Goal: Information Seeking & Learning: Find specific fact

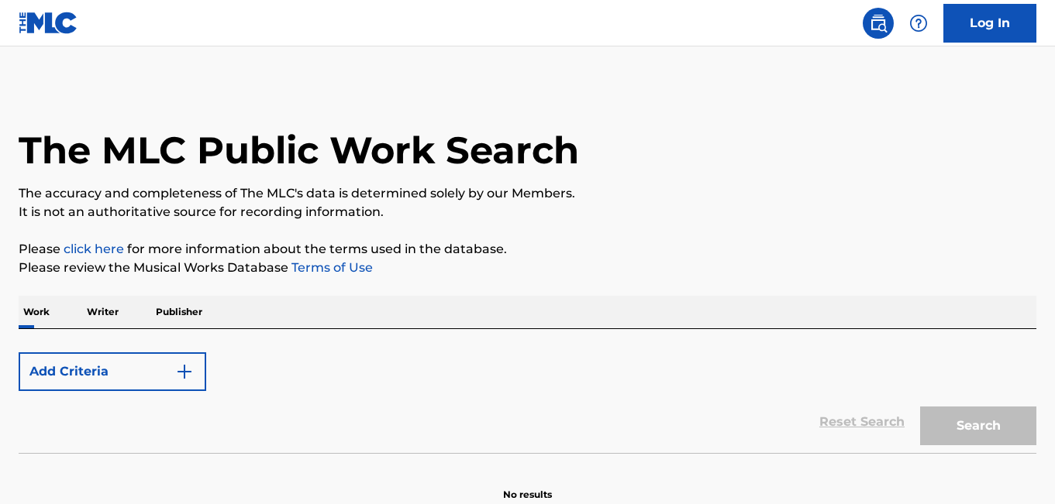
click at [309, 202] on p "The accuracy and completeness of The MLC's data is determined solely by our Mem…" at bounding box center [527, 193] width 1017 height 19
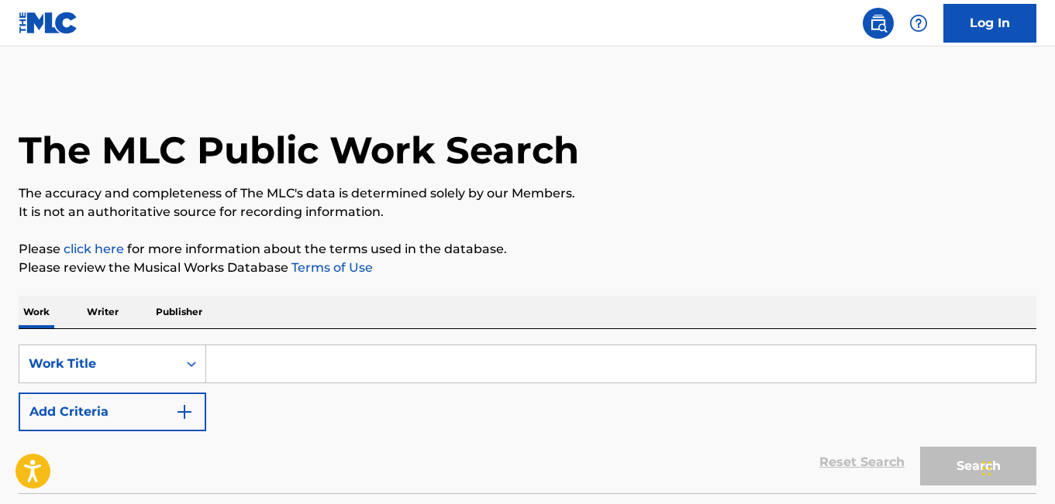
click at [270, 367] on input "Search Form" at bounding box center [620, 364] width 829 height 37
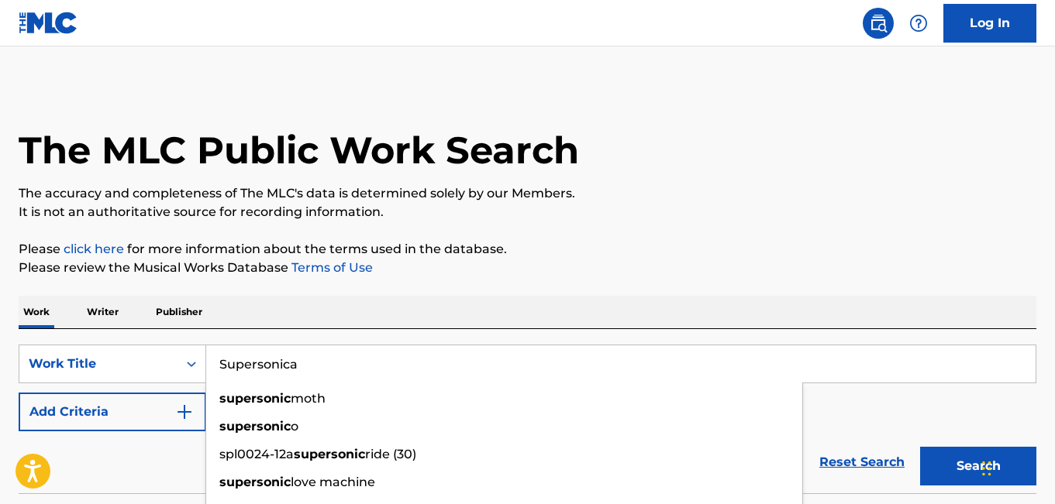
click at [920, 447] on button "Search" at bounding box center [978, 466] width 116 height 39
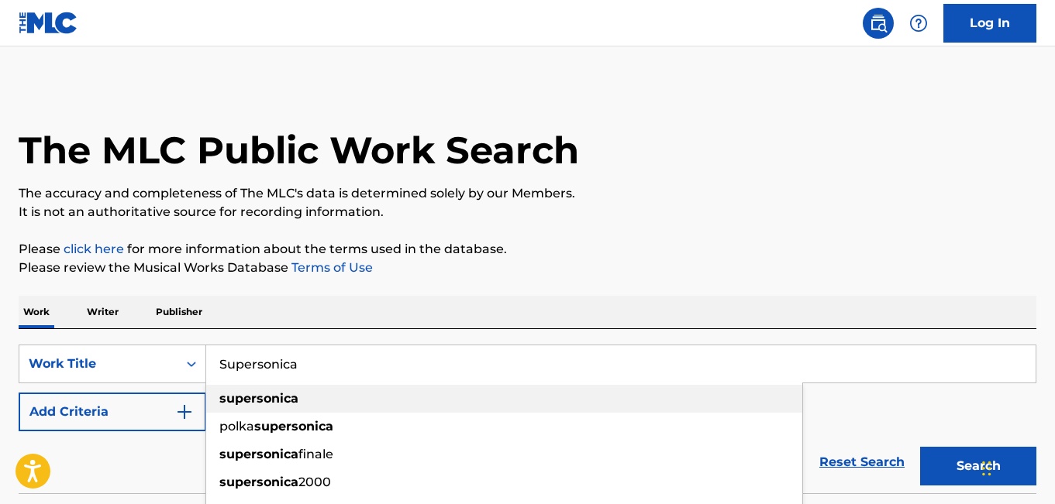
click at [254, 406] on div "supersonica" at bounding box center [504, 399] width 596 height 28
type input "supersonica"
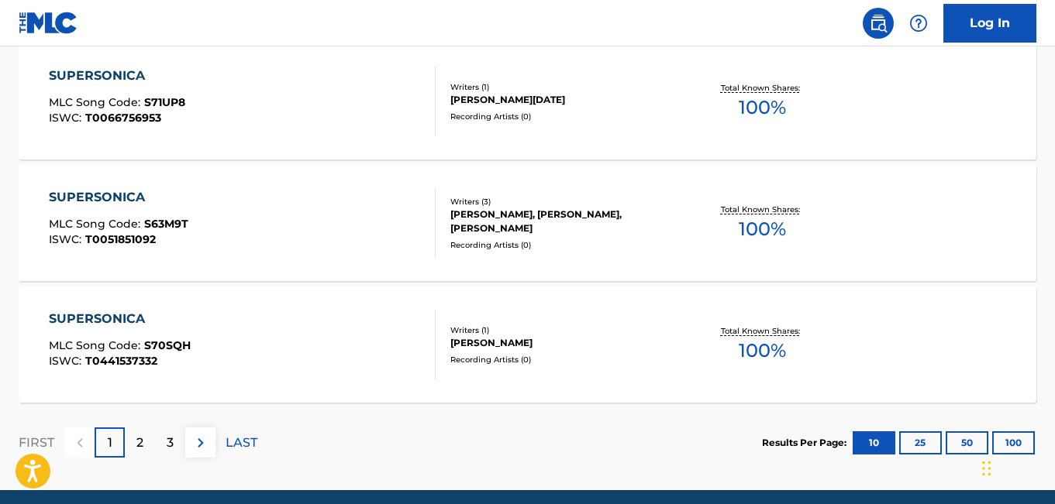
scroll to position [1392, 0]
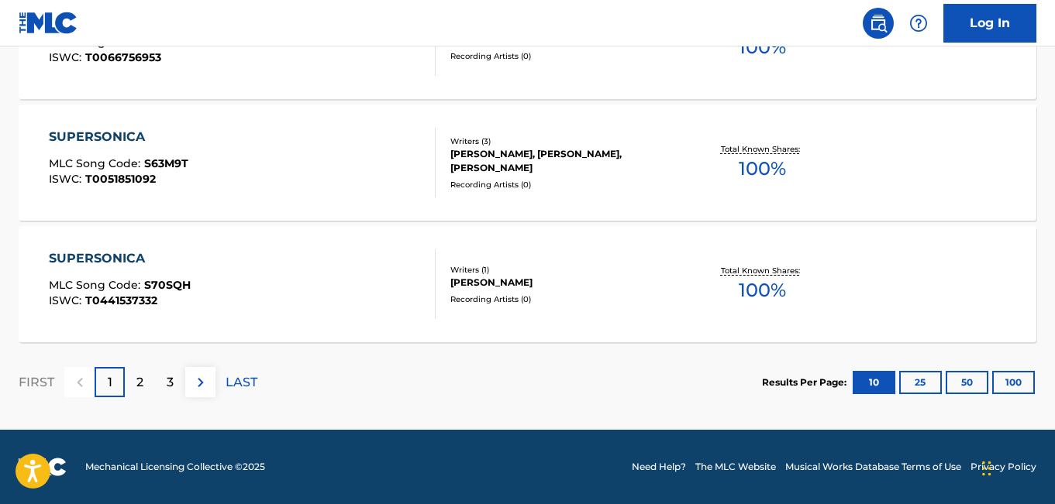
click at [125, 379] on div "2" at bounding box center [140, 382] width 30 height 30
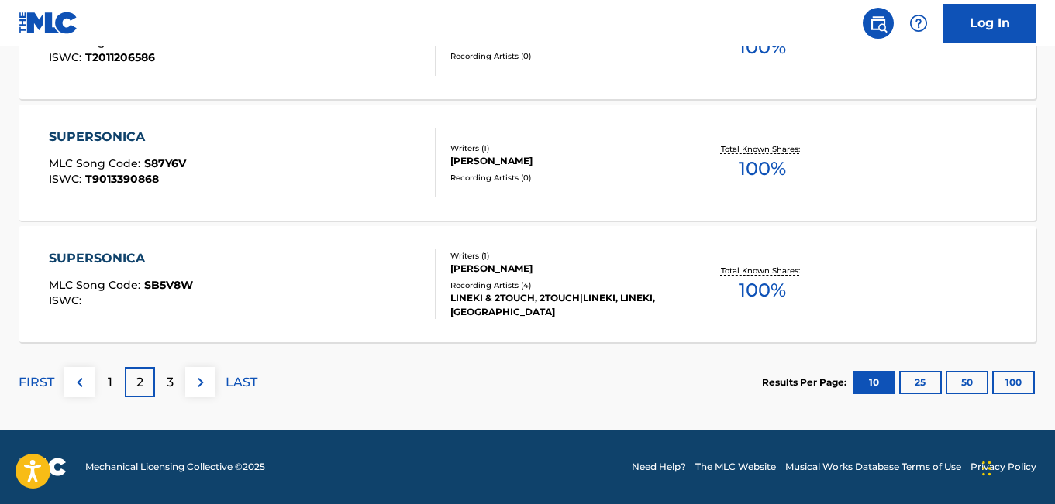
click at [163, 370] on div "3" at bounding box center [170, 382] width 30 height 30
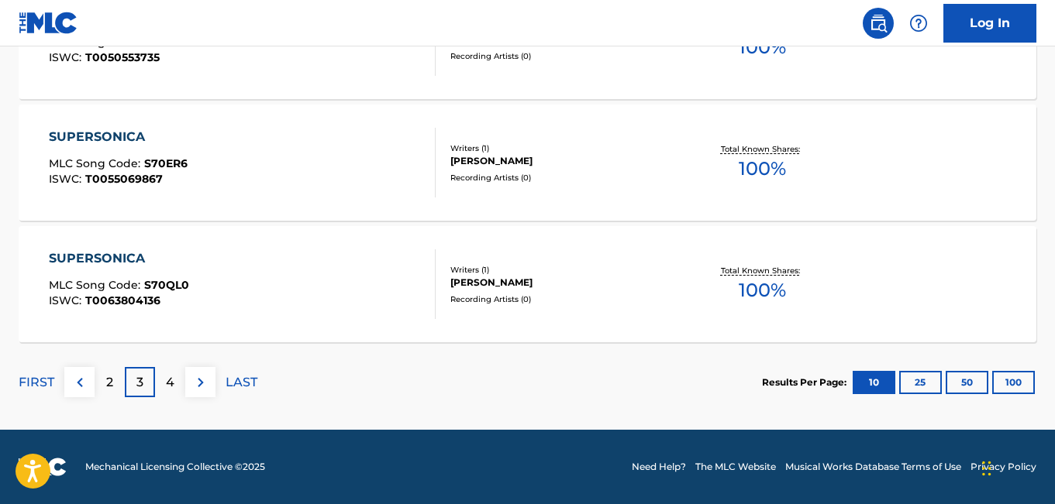
click at [168, 382] on p "4" at bounding box center [170, 382] width 9 height 19
click at [156, 395] on div "5" at bounding box center [170, 382] width 30 height 30
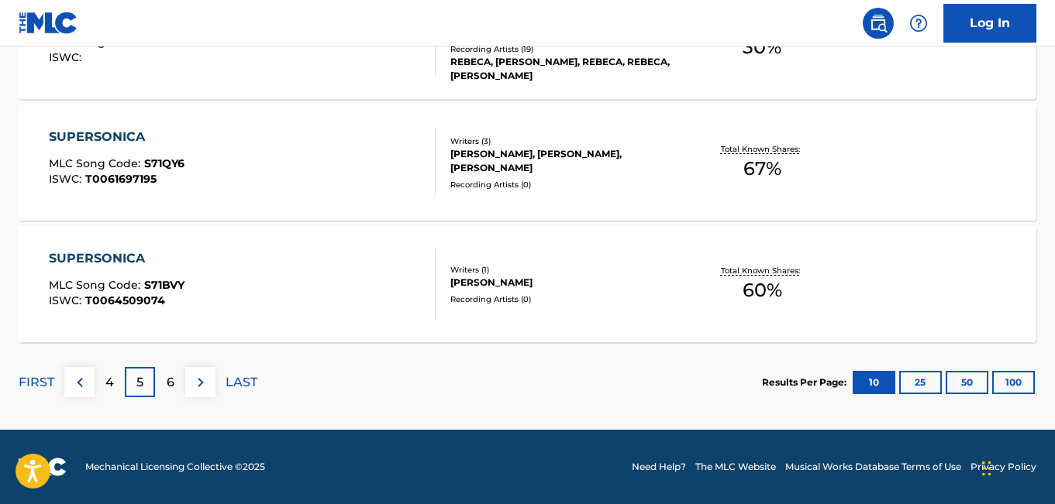
click at [180, 379] on div "6" at bounding box center [170, 382] width 30 height 30
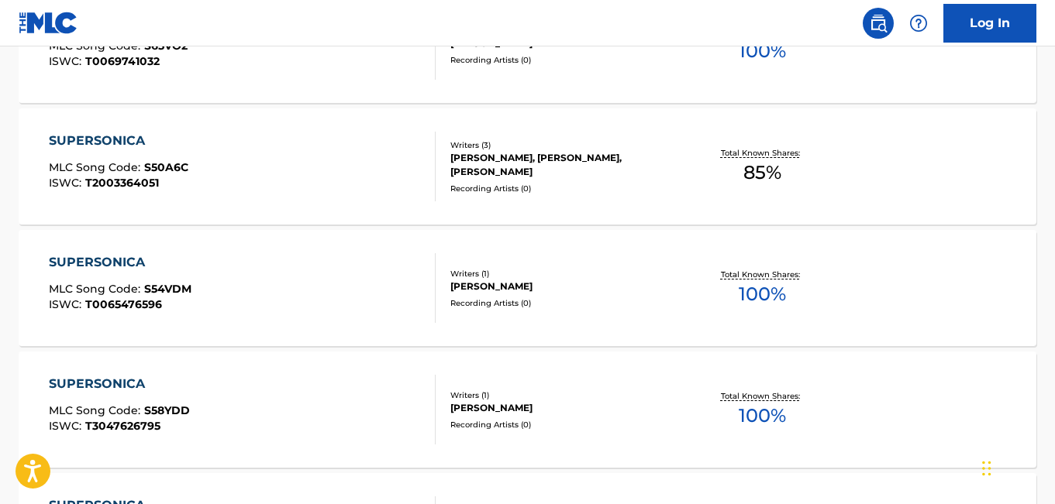
scroll to position [1119, 0]
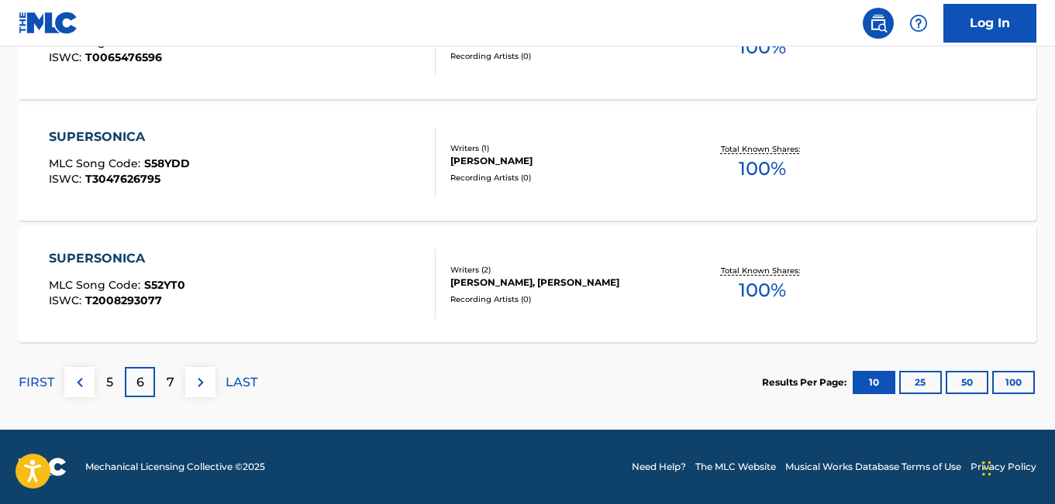
click at [163, 381] on div "7" at bounding box center [170, 382] width 30 height 30
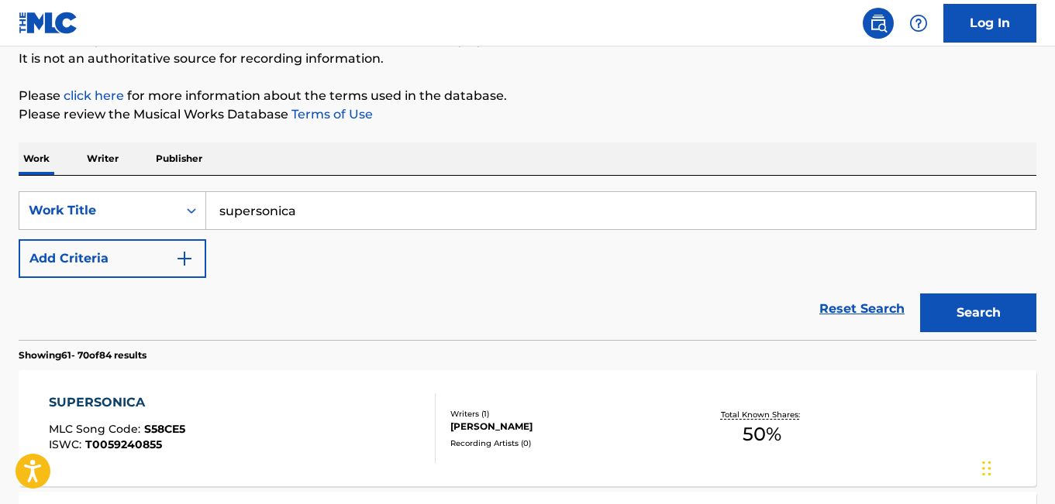
scroll to position [118, 0]
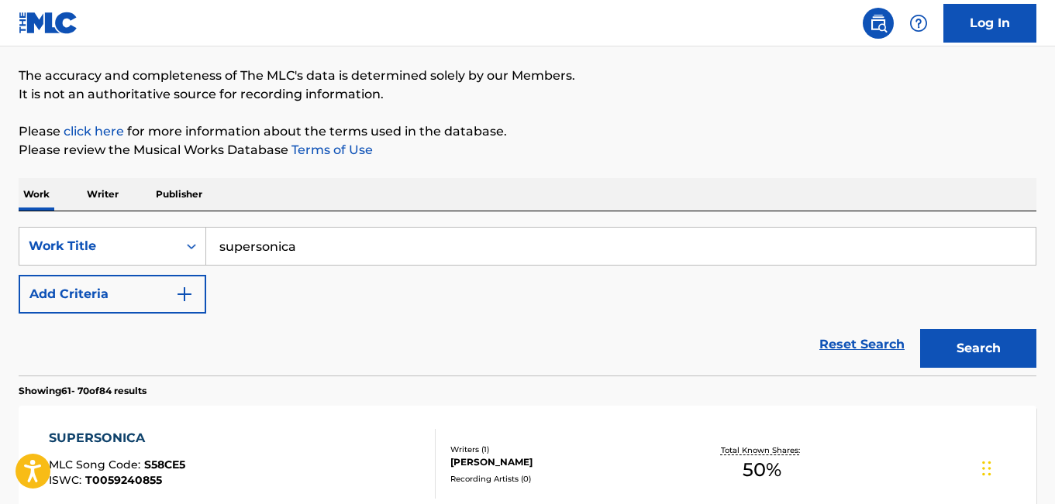
click at [243, 260] on input "supersonica" at bounding box center [620, 246] width 829 height 37
